Goal: Task Accomplishment & Management: Manage account settings

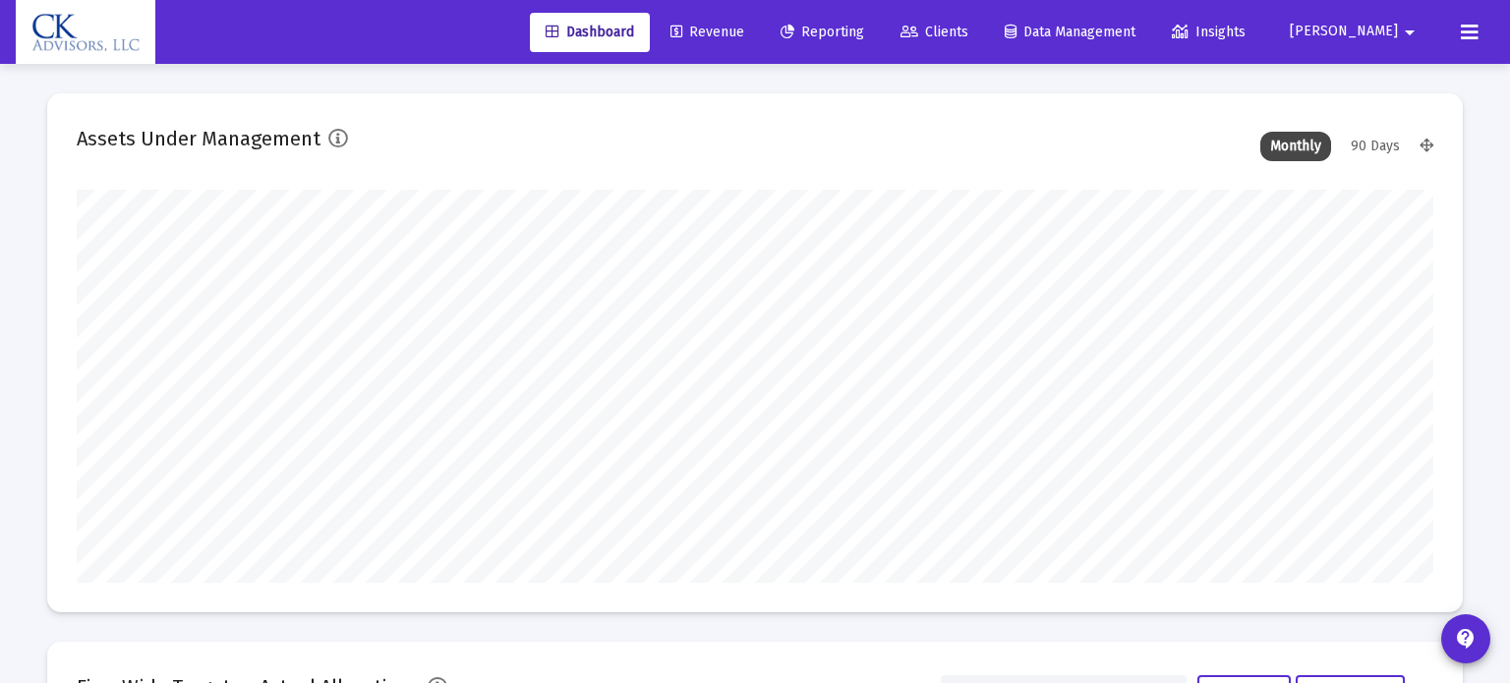
type input "[DATE]"
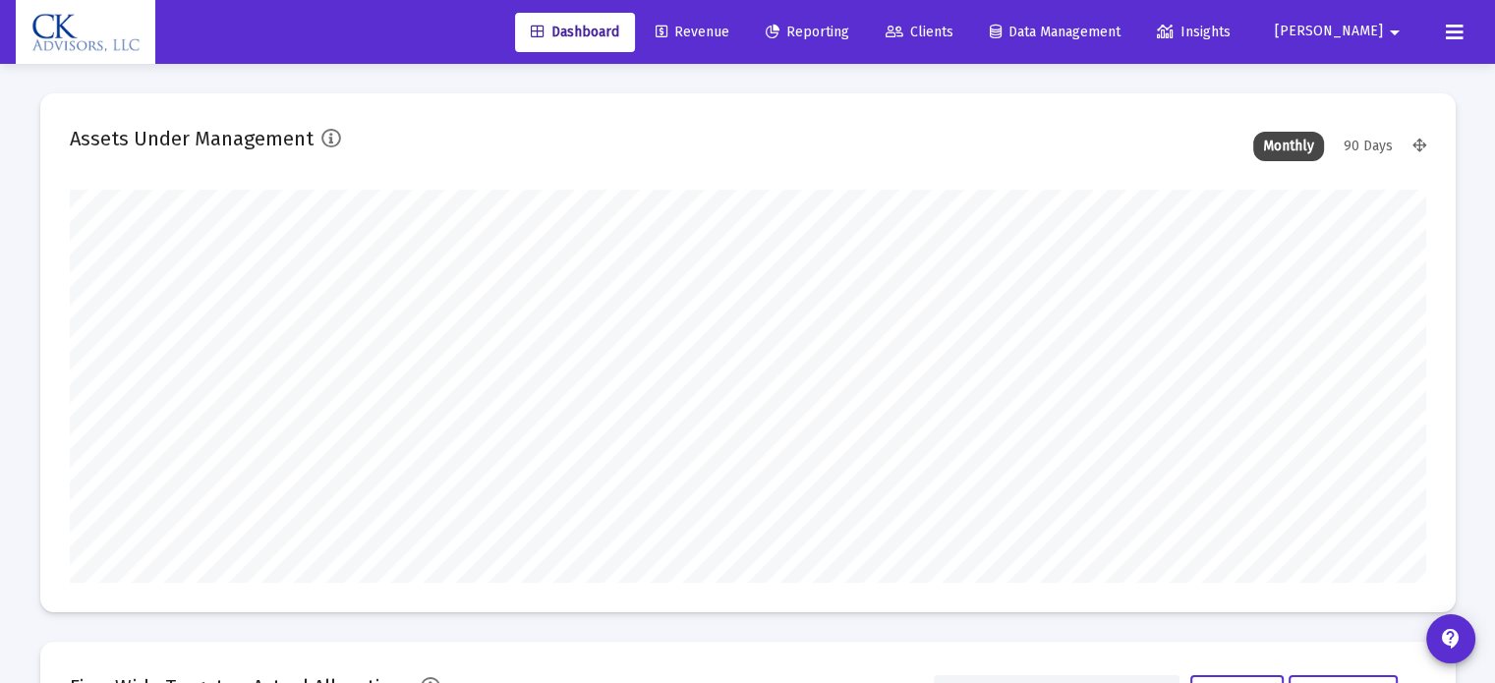
scroll to position [393, 634]
click at [849, 34] on span "Reporting" at bounding box center [808, 32] width 84 height 17
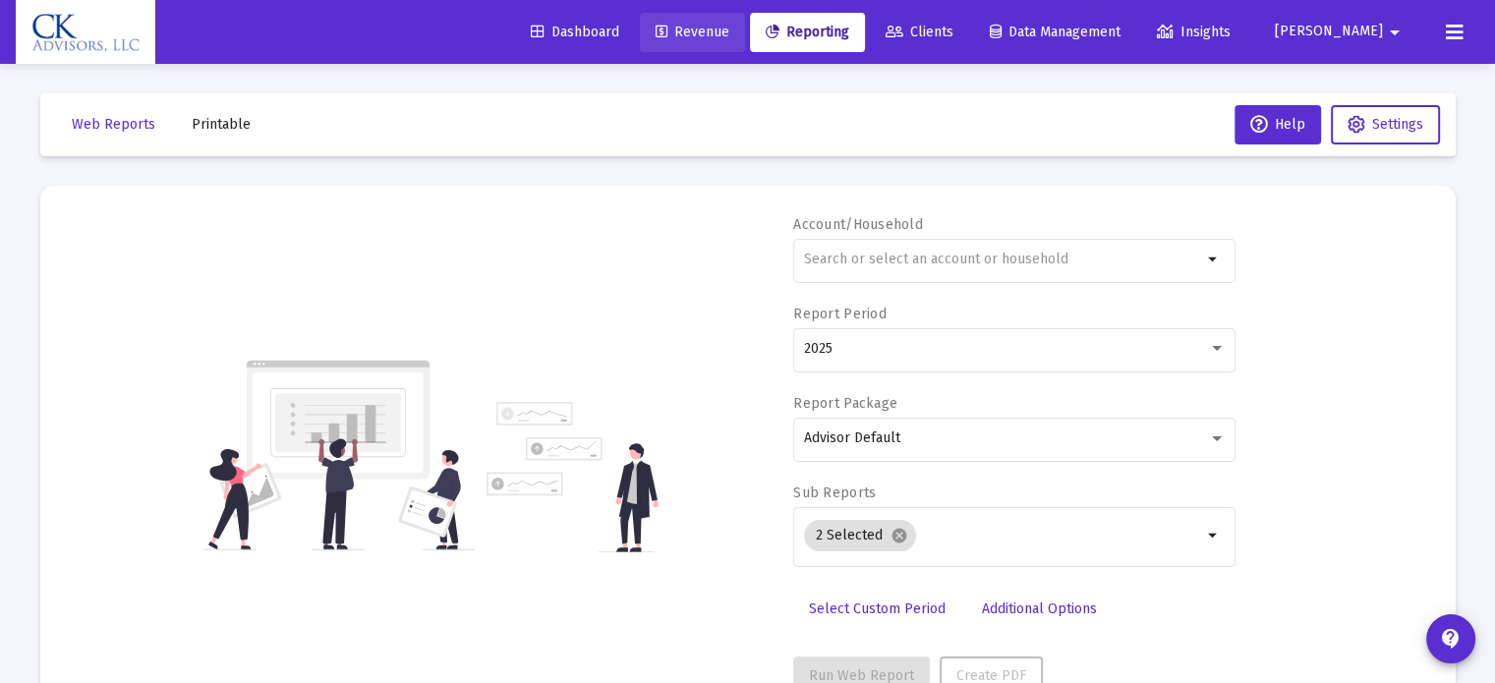
click at [729, 31] on span "Revenue" at bounding box center [693, 32] width 74 height 17
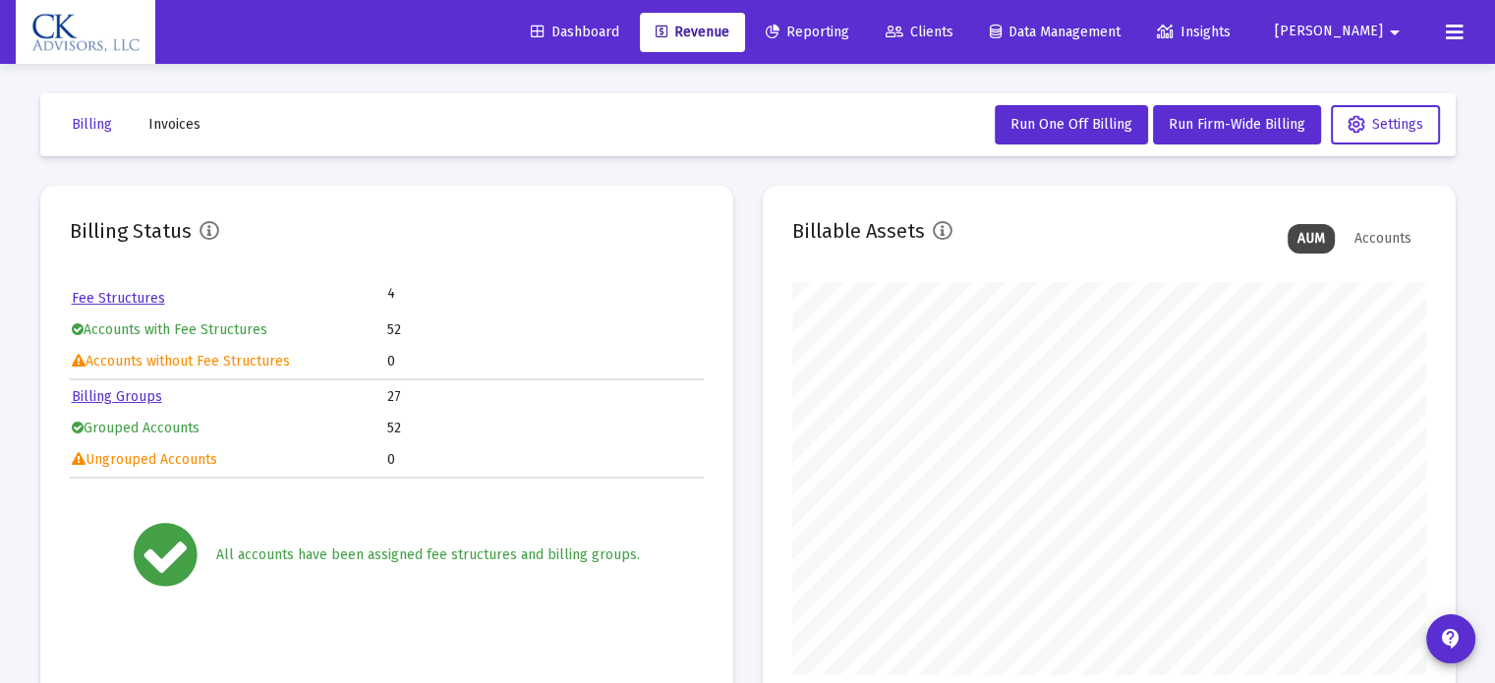
click at [118, 397] on link "Billing Groups" at bounding box center [117, 396] width 90 height 17
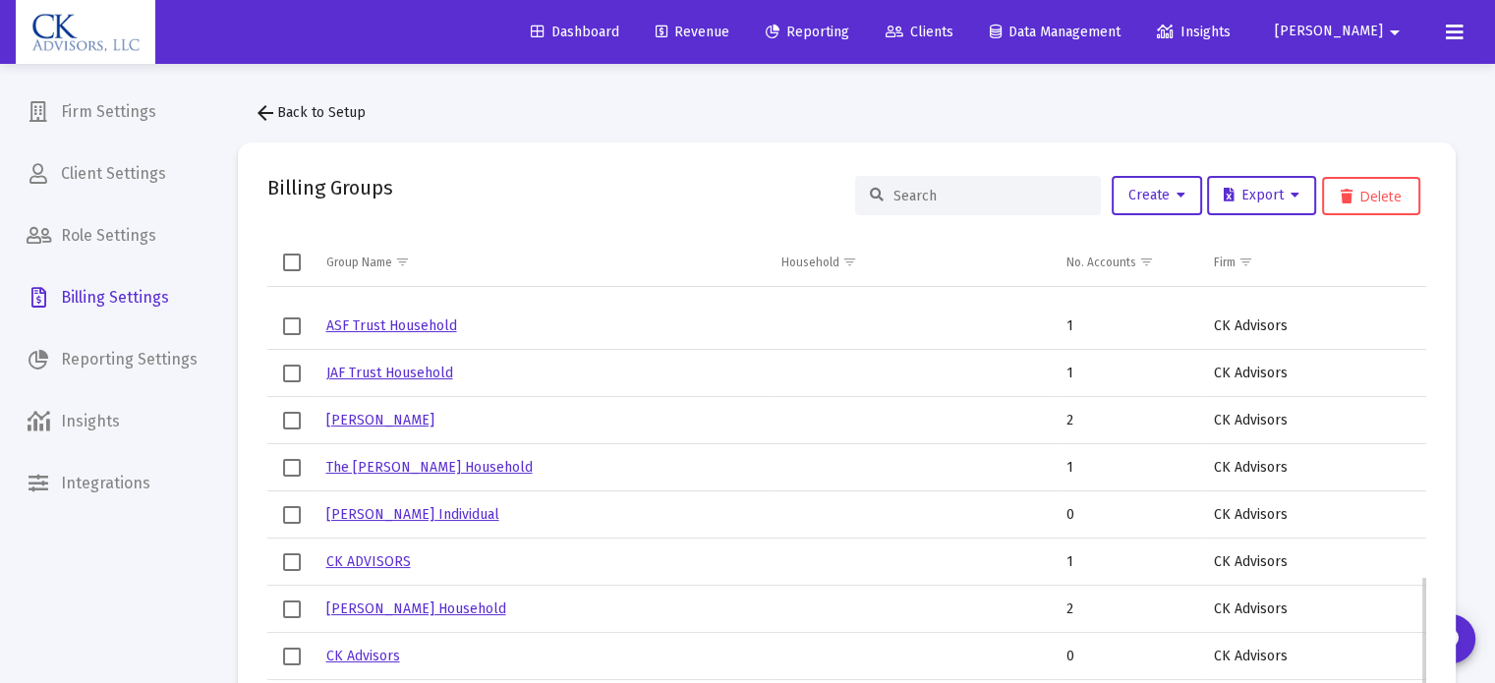
scroll to position [830, 0]
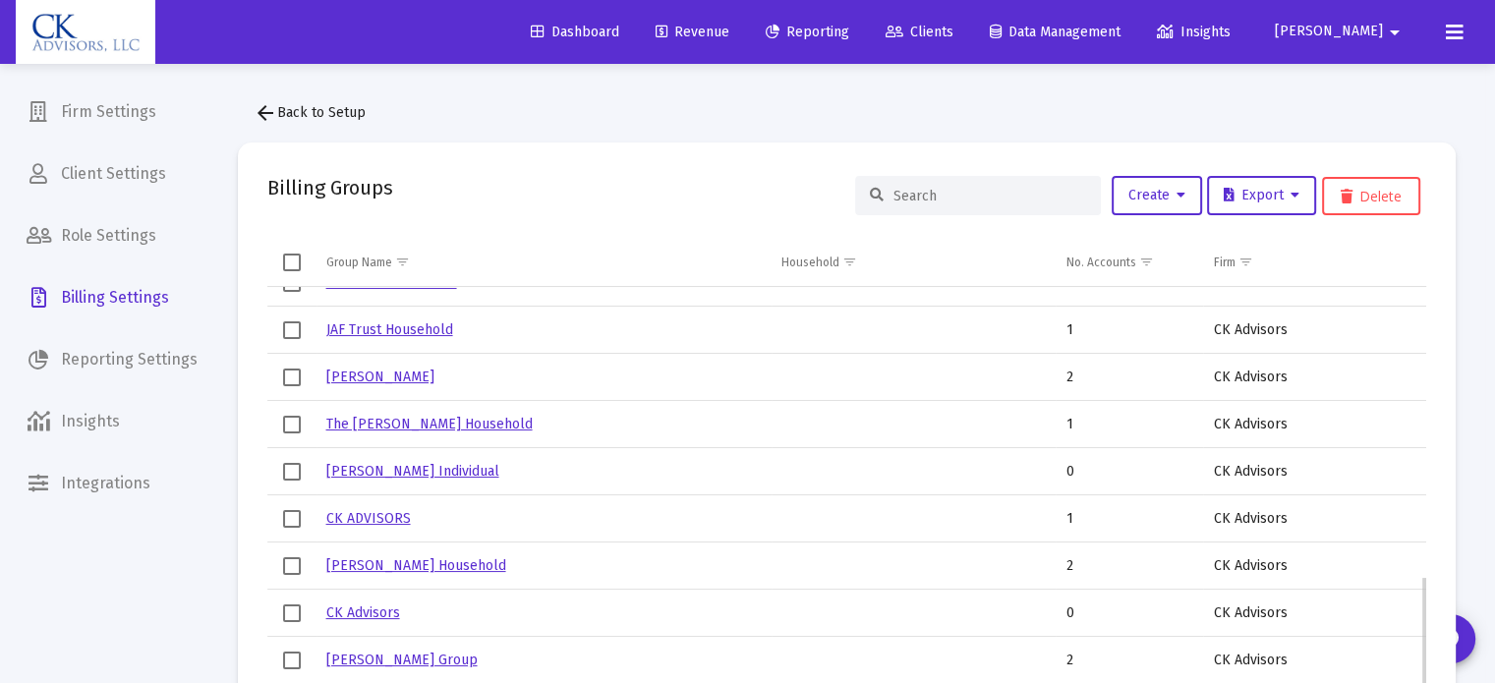
click at [389, 652] on link "[PERSON_NAME] Group" at bounding box center [401, 660] width 151 height 17
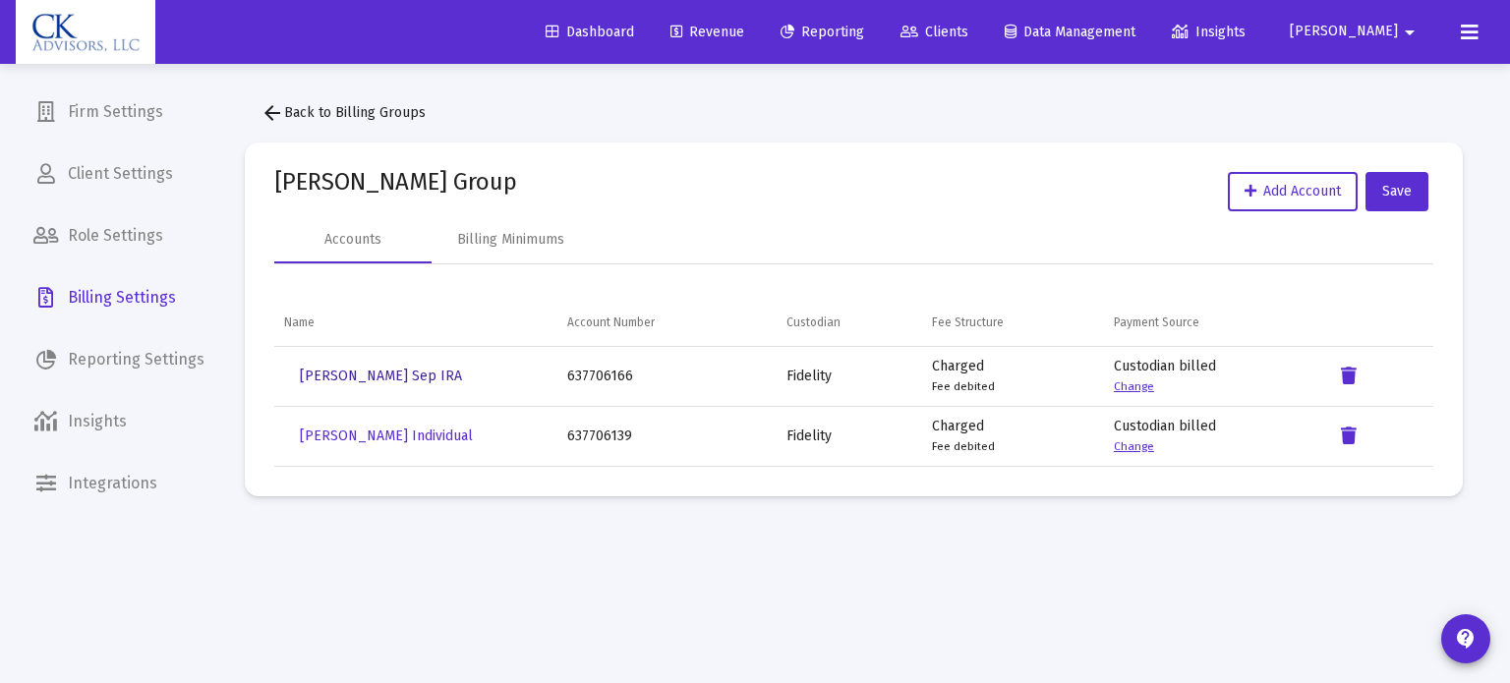
click at [358, 372] on span "[PERSON_NAME] Sep IRA" at bounding box center [381, 376] width 162 height 17
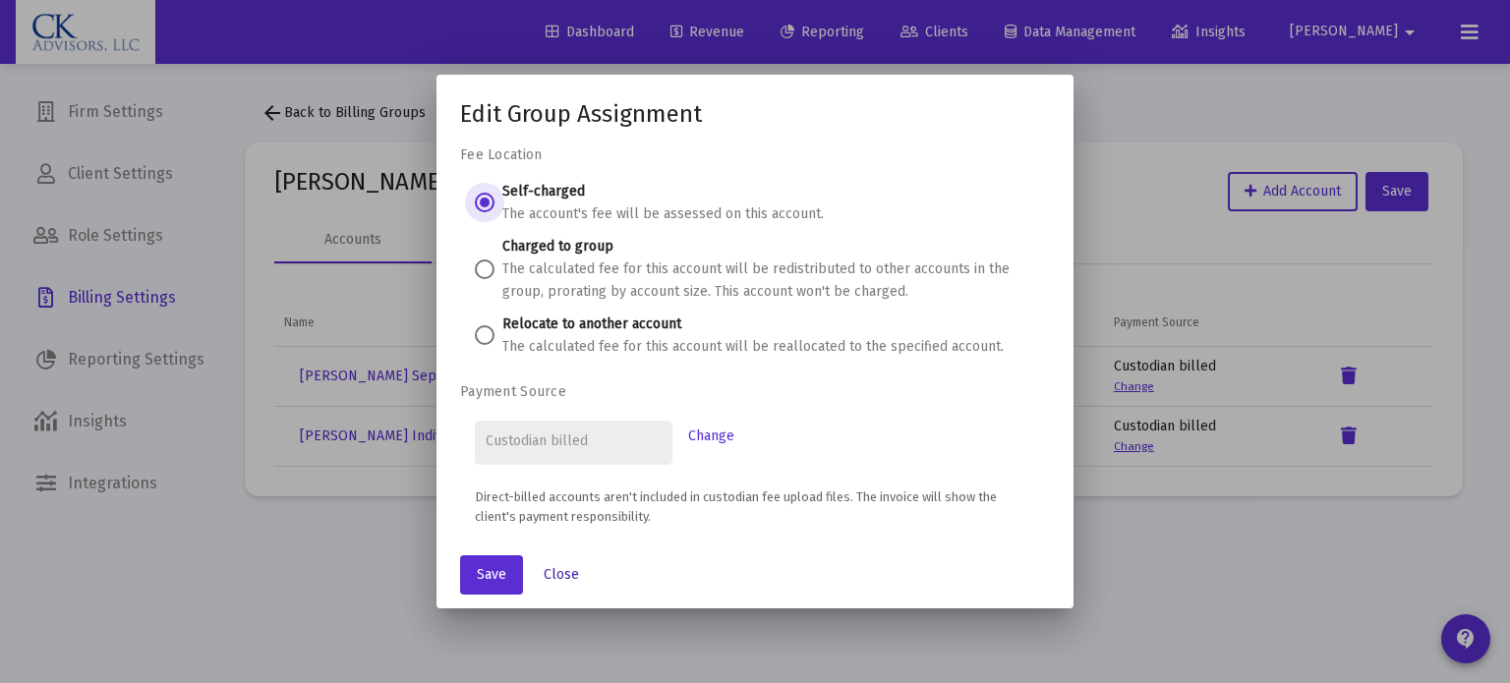
click at [567, 561] on button "Close" at bounding box center [561, 574] width 67 height 39
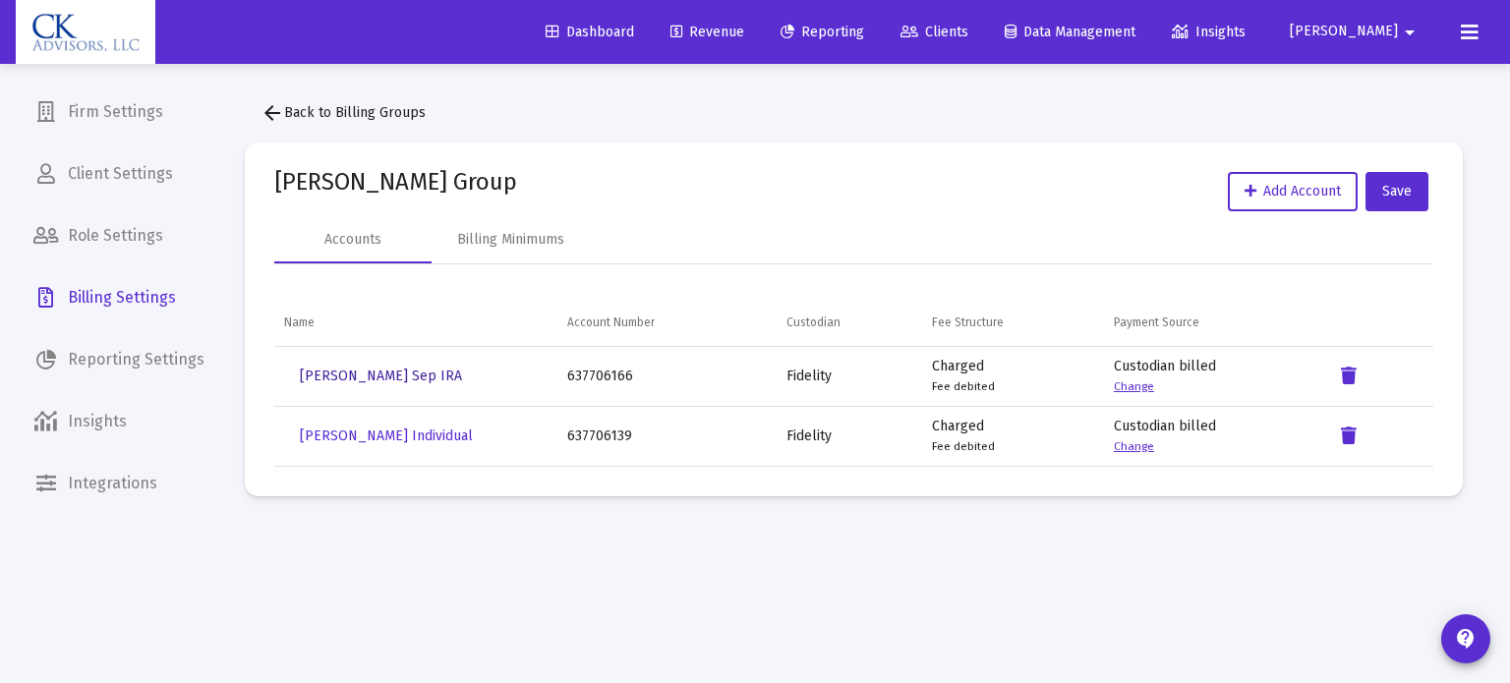
click at [366, 377] on span "[PERSON_NAME] Sep IRA" at bounding box center [381, 376] width 162 height 17
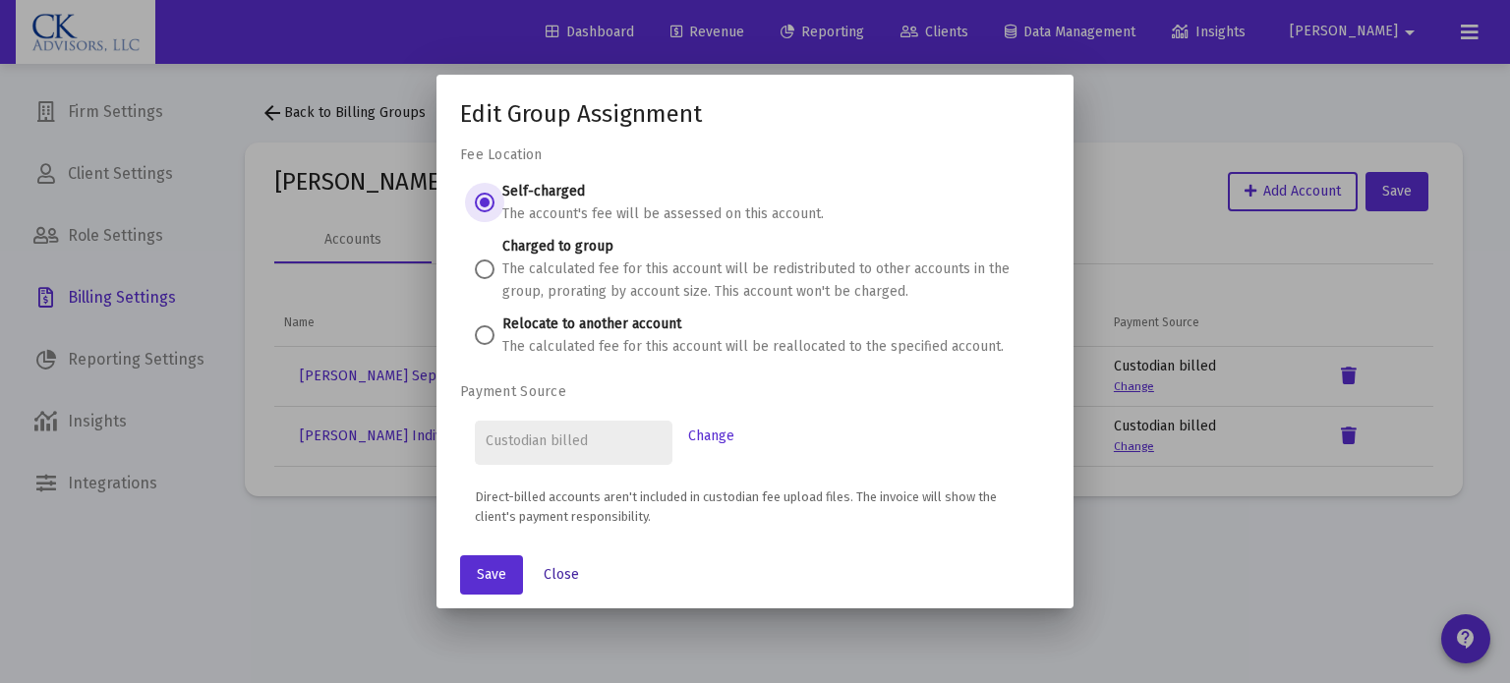
click at [548, 581] on span "Close" at bounding box center [561, 574] width 35 height 17
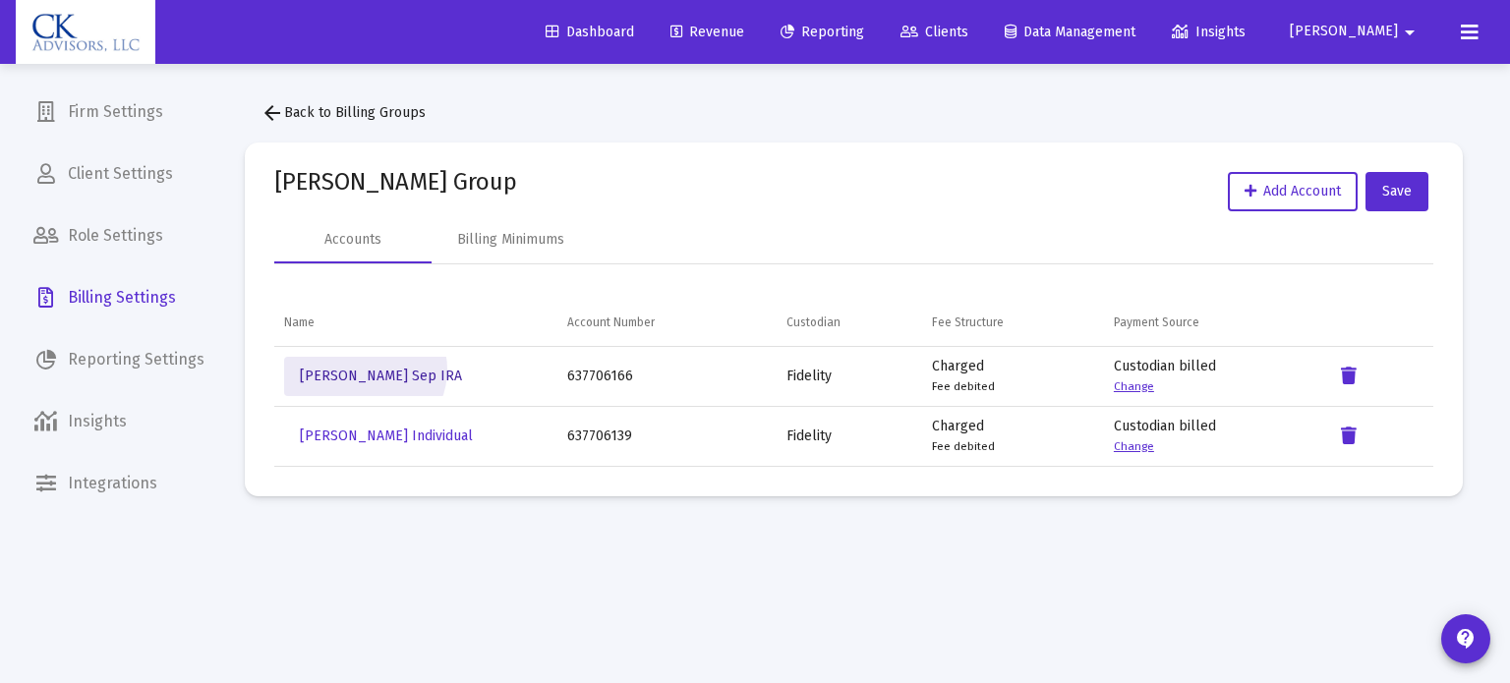
click at [364, 370] on span "[PERSON_NAME] Sep IRA" at bounding box center [381, 376] width 162 height 17
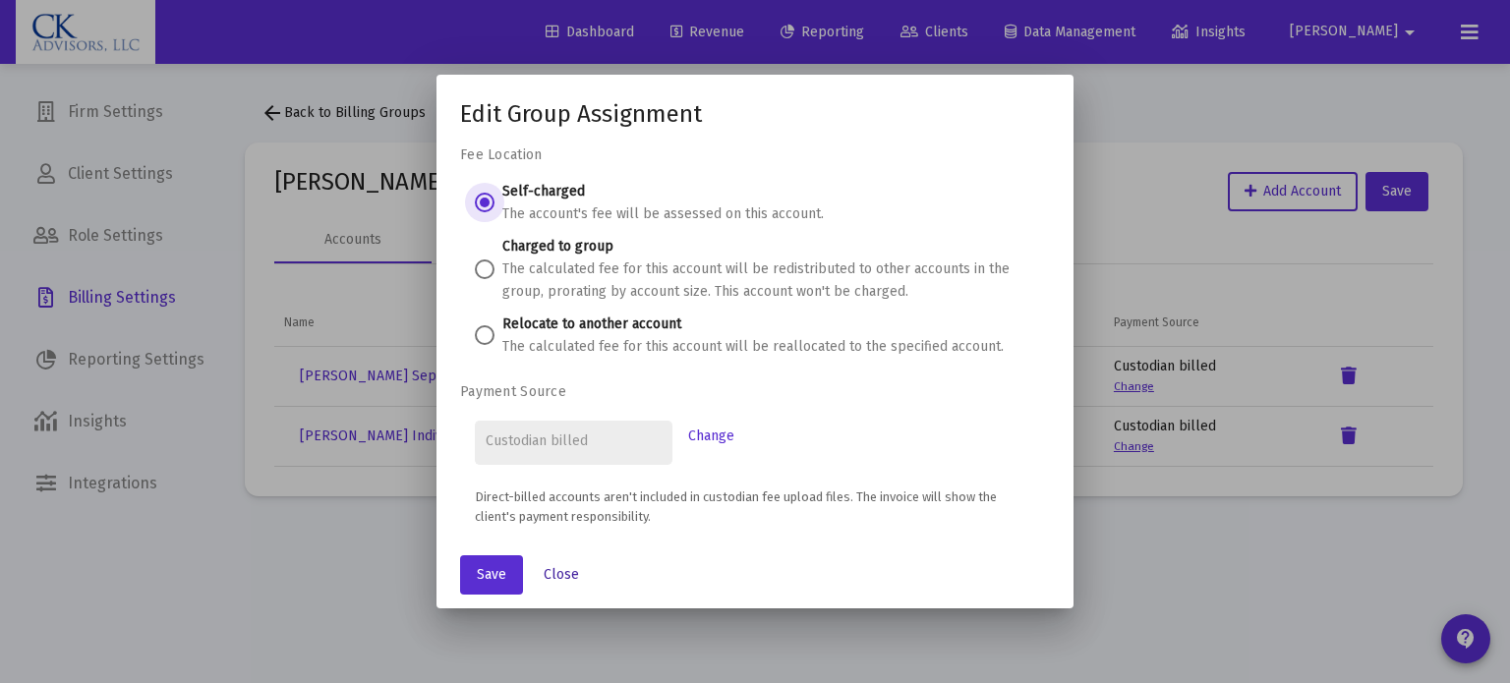
click at [558, 571] on span "Close" at bounding box center [561, 574] width 35 height 17
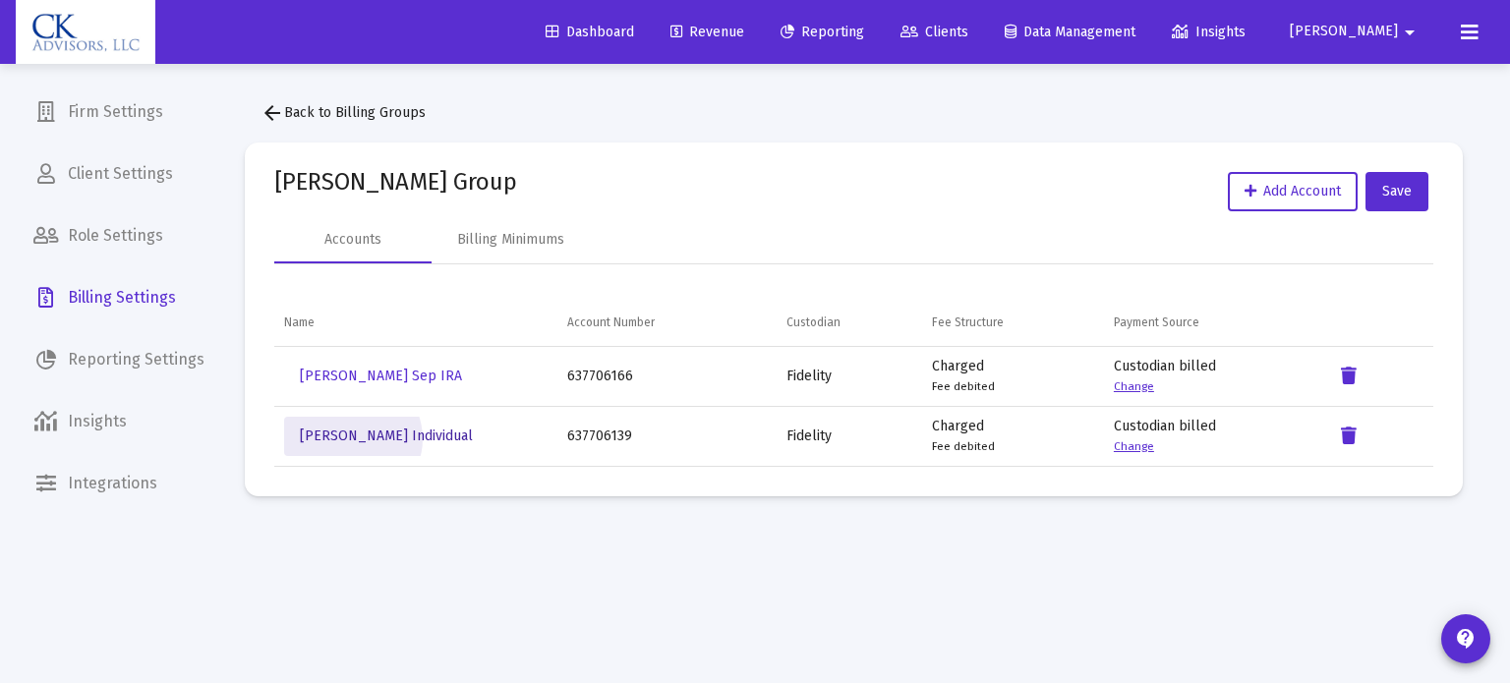
click at [350, 439] on span "[PERSON_NAME] Individual" at bounding box center [386, 436] width 173 height 17
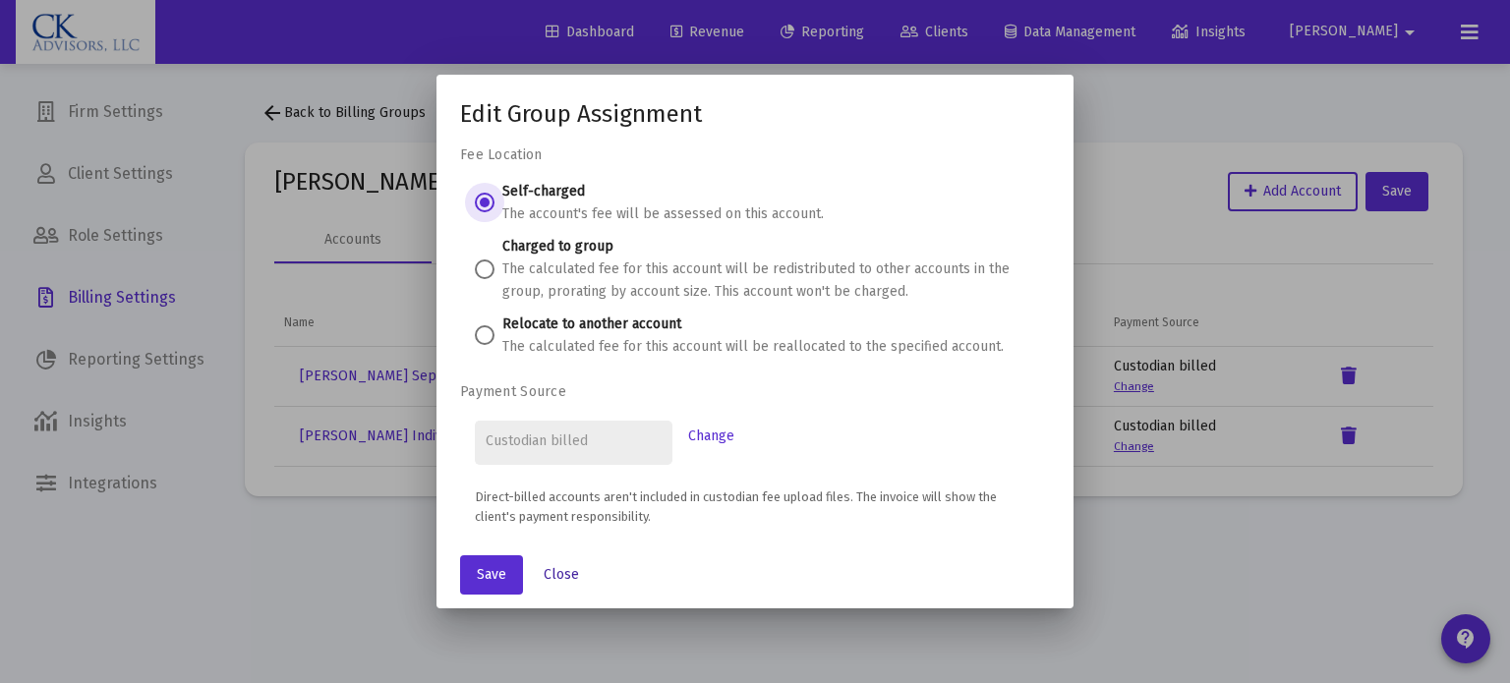
click at [549, 570] on span "Close" at bounding box center [561, 574] width 35 height 17
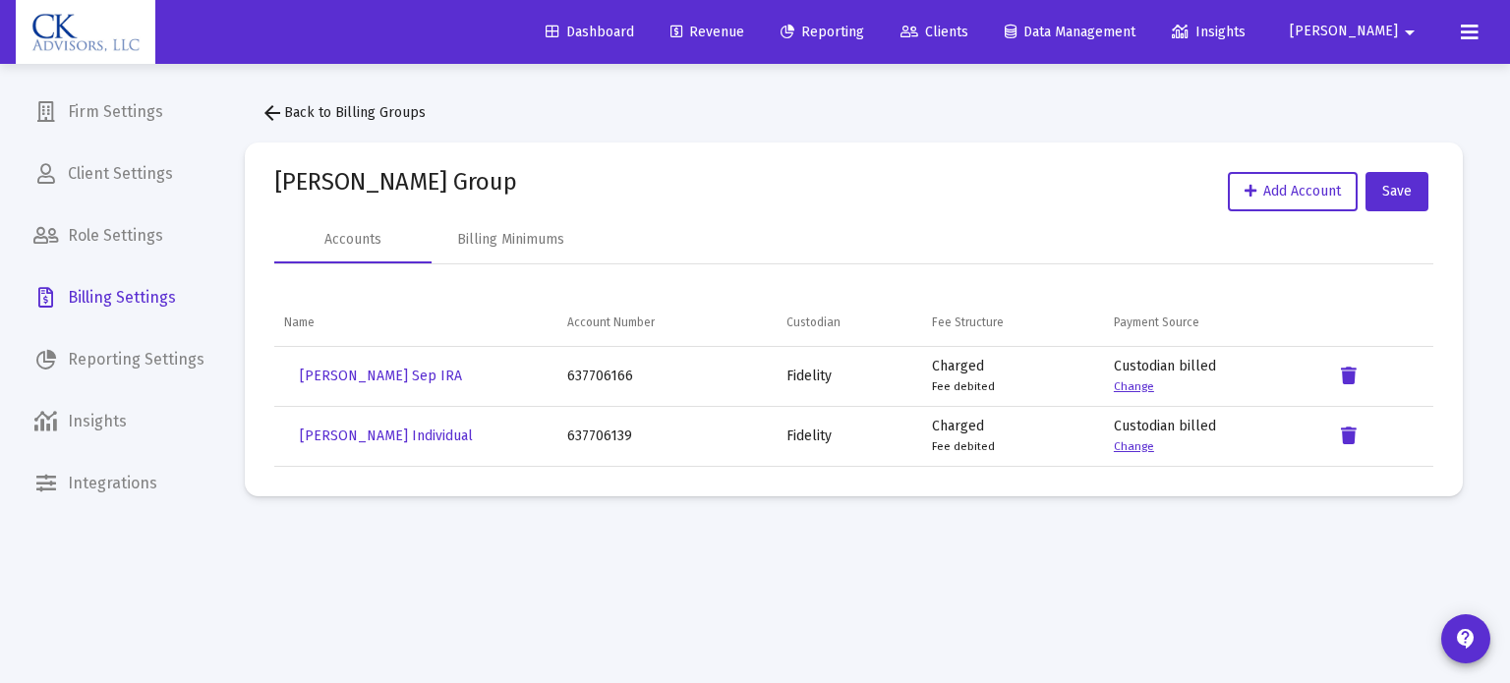
click at [291, 103] on button "arrow_back Back to Billing Groups" at bounding box center [343, 112] width 197 height 39
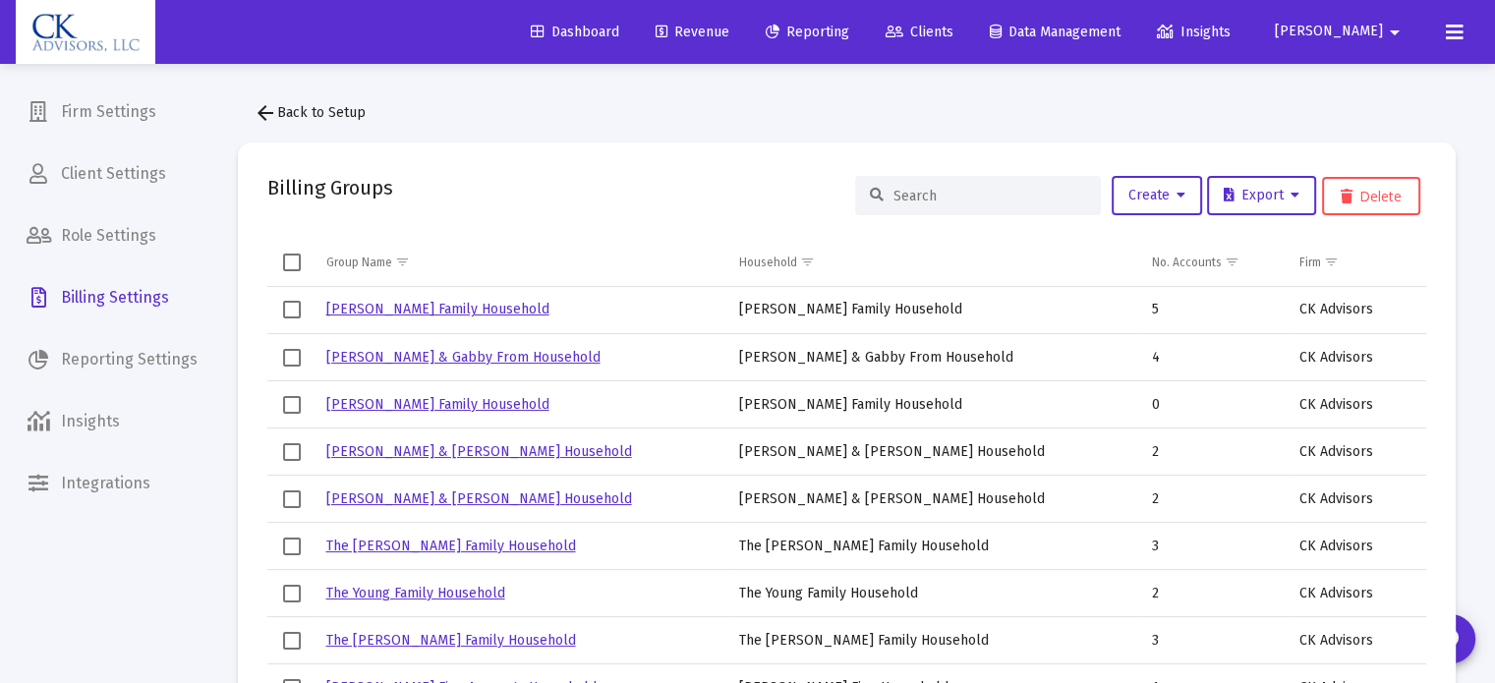
click at [109, 31] on img at bounding box center [85, 32] width 110 height 39
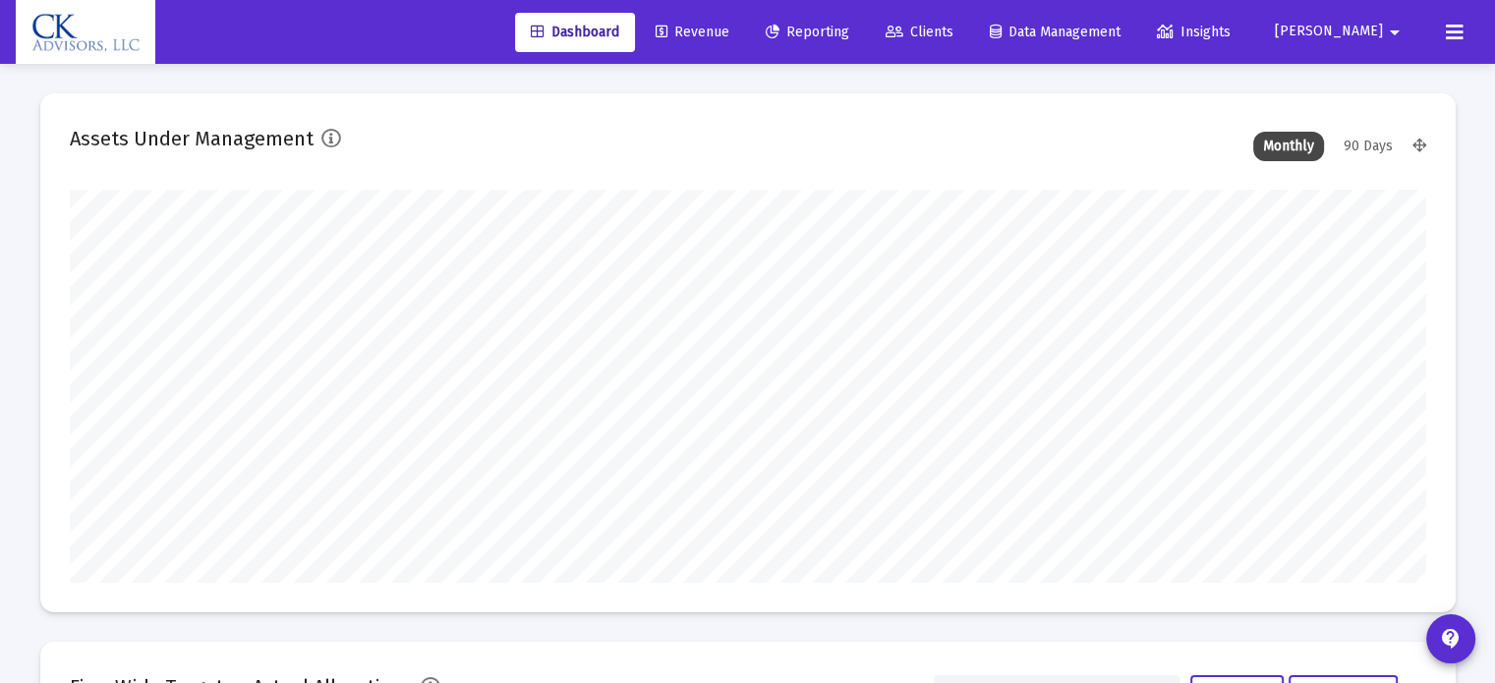
click at [1369, 29] on span "[PERSON_NAME]" at bounding box center [1329, 32] width 108 height 17
click at [1361, 119] on button "Logout" at bounding box center [1377, 130] width 117 height 47
